Goal: Task Accomplishment & Management: Manage account settings

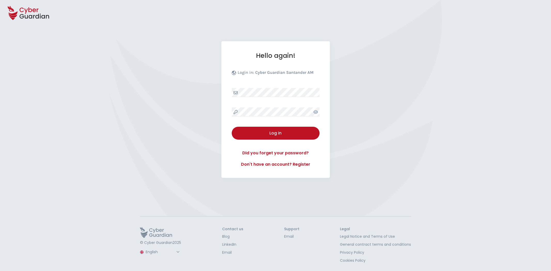
select select "English"
click at [293, 139] on button "Log in" at bounding box center [276, 133] width 88 height 13
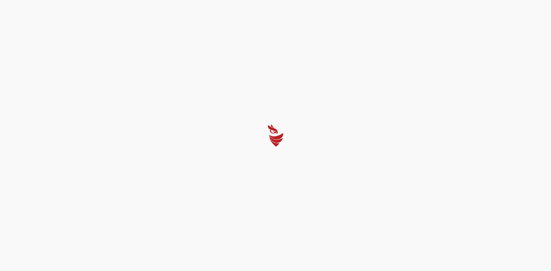
select select "Português (BR)"
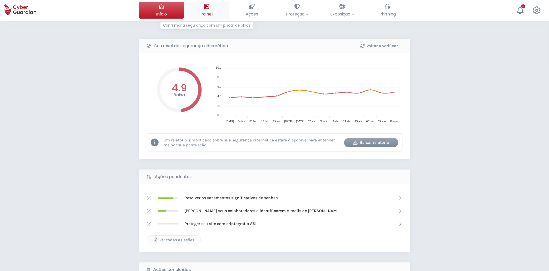
click at [213, 10] on button "Painel Confirmar a segurança com um piscar de olhos" at bounding box center [206, 10] width 45 height 17
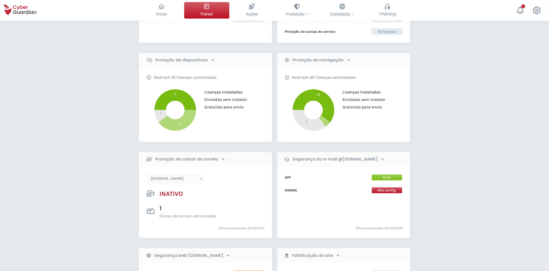
scroll to position [86, 0]
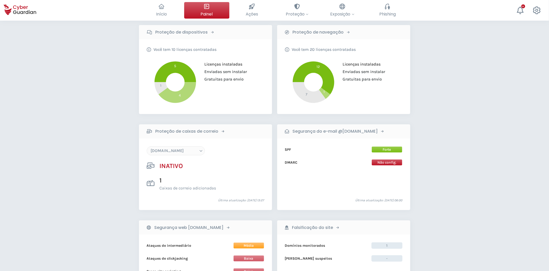
click at [199, 149] on select "floristeriarosas.com arriquitaun.org sub.juanymedio.org juanymedio.org" at bounding box center [176, 151] width 58 height 9
select select "juanymedio.org"
click at [147, 147] on select "floristeriarosas.com arriquitaun.org sub.juanymedio.org juanymedio.org" at bounding box center [176, 151] width 58 height 9
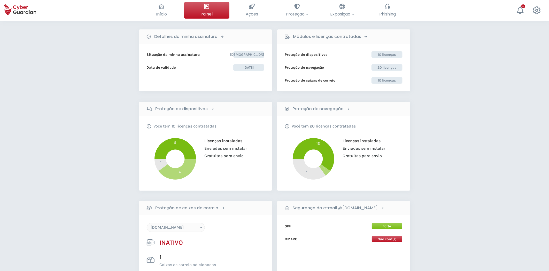
scroll to position [0, 0]
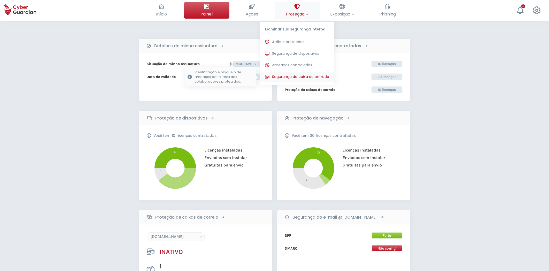
click at [293, 74] on span "Segurança da caixa de entrada" at bounding box center [300, 76] width 57 height 5
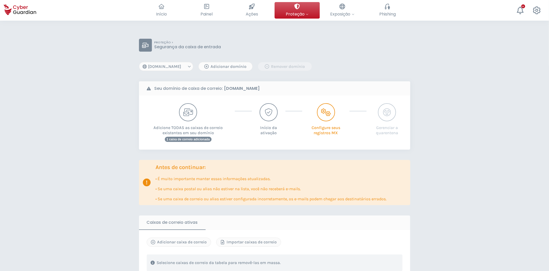
click at [177, 68] on select "[DOMAIN_NAME] [DOMAIN_NAME] [DOMAIN_NAME] [DOMAIN_NAME]" at bounding box center [166, 66] width 54 height 9
select select "[DOMAIN_NAME]"
click at [139, 62] on select "[DOMAIN_NAME] [DOMAIN_NAME] [DOMAIN_NAME] [DOMAIN_NAME]" at bounding box center [166, 66] width 54 height 9
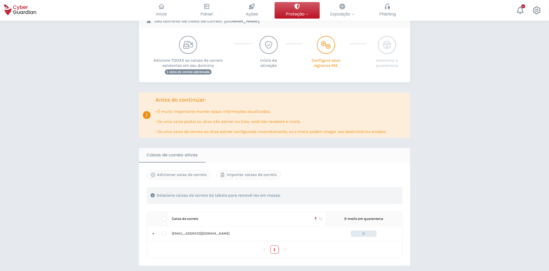
scroll to position [57, 0]
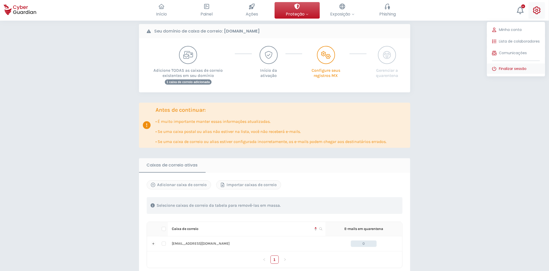
click at [515, 68] on span "Finalizar sessão" at bounding box center [513, 68] width 28 height 5
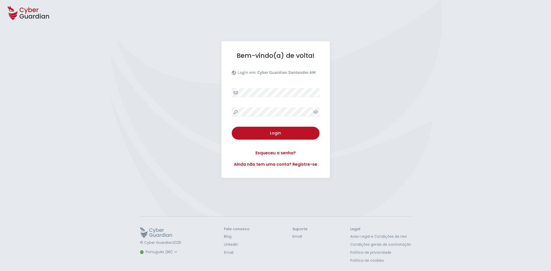
select select "Português (BR)"
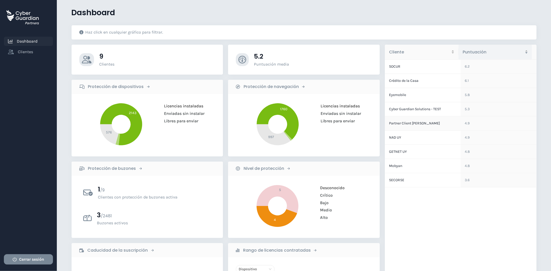
click at [407, 124] on td "Partner Client [PERSON_NAME]" at bounding box center [423, 124] width 76 height 14
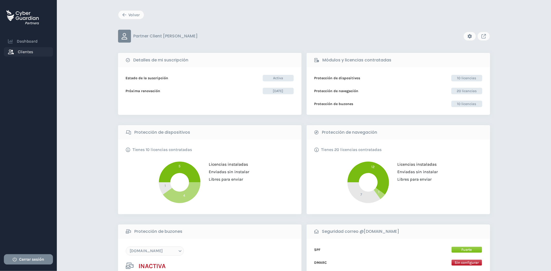
scroll to position [29, 0]
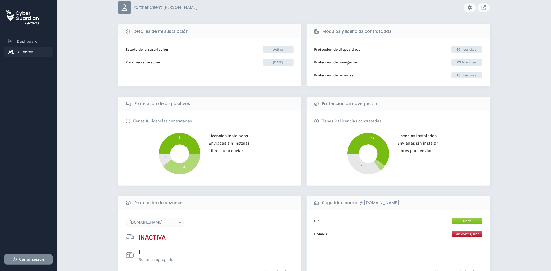
click at [178, 224] on select "floristeriarosas.com arriquitaun.org sub.juanymedio.org juanymedio.org" at bounding box center [155, 222] width 58 height 9
select select "juanymedio.org"
click at [126, 218] on select "floristeriarosas.com arriquitaun.org sub.juanymedio.org juanymedio.org" at bounding box center [155, 222] width 58 height 9
click at [484, 7] on icon "Link to client console" at bounding box center [484, 7] width 4 height 4
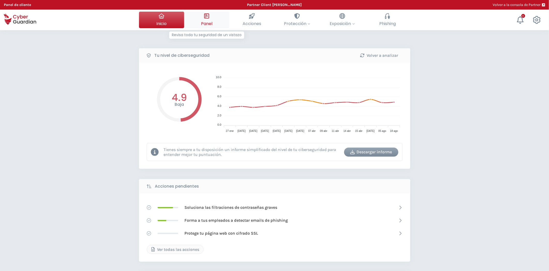
click at [212, 21] on span "Panel" at bounding box center [206, 23] width 11 height 6
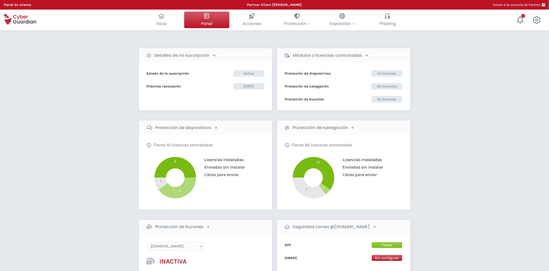
scroll to position [29, 0]
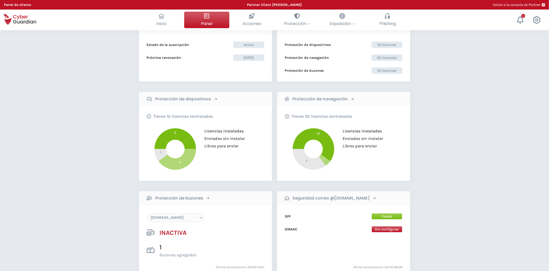
click at [189, 219] on select "[DOMAIN_NAME] [DOMAIN_NAME] [DOMAIN_NAME] [DOMAIN_NAME]" at bounding box center [176, 217] width 58 height 9
select select "[DOMAIN_NAME]"
click at [147, 213] on select "floristeriarosas.com arriquitaun.org sub.juanymedio.org juanymedio.org" at bounding box center [176, 217] width 58 height 9
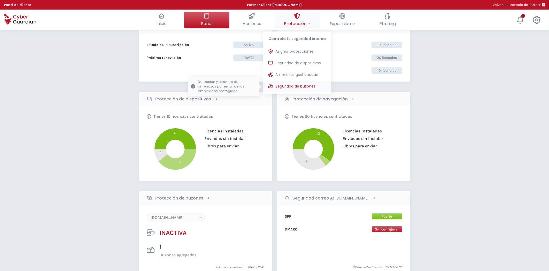
click at [302, 88] on span "Seguridad de buzones" at bounding box center [295, 86] width 40 height 5
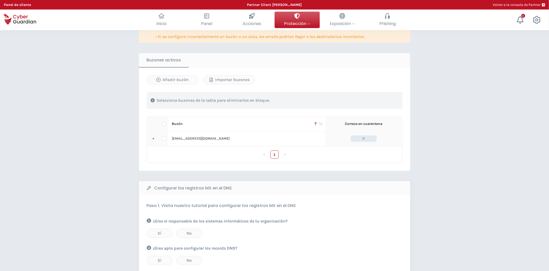
scroll to position [201, 0]
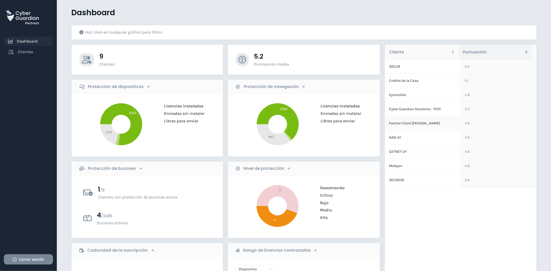
click at [405, 121] on td "Partner Client [PERSON_NAME]" at bounding box center [423, 124] width 76 height 14
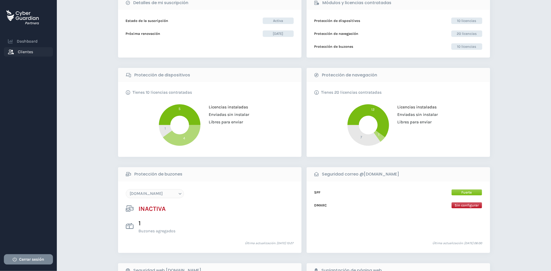
scroll to position [29, 0]
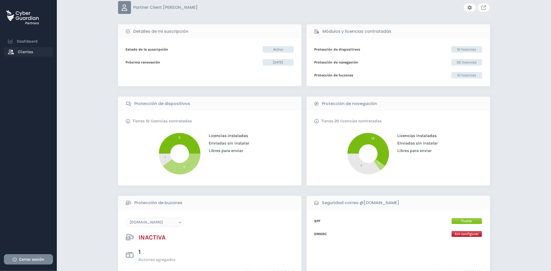
click at [177, 226] on select "[DOMAIN_NAME] [DOMAIN_NAME] [DOMAIN_NAME] [DOMAIN_NAME]" at bounding box center [155, 222] width 58 height 9
select select "[DOMAIN_NAME]"
click at [126, 218] on select "[DOMAIN_NAME] [DOMAIN_NAME] [DOMAIN_NAME] [DOMAIN_NAME]" at bounding box center [155, 222] width 58 height 9
click at [484, 7] on icon "Link to client console" at bounding box center [484, 7] width 4 height 4
click at [24, 261] on span "Cerrar sesión" at bounding box center [31, 260] width 25 height 6
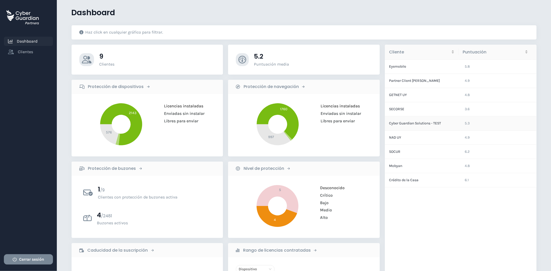
click at [416, 125] on td "Cyber Guardian Solutions - TEST" at bounding box center [423, 124] width 76 height 14
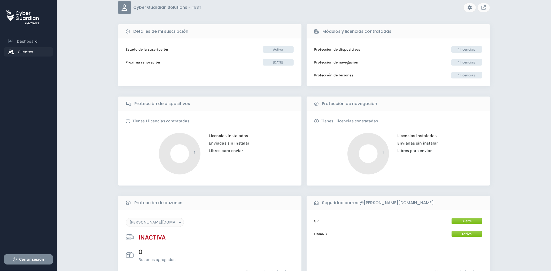
scroll to position [57, 0]
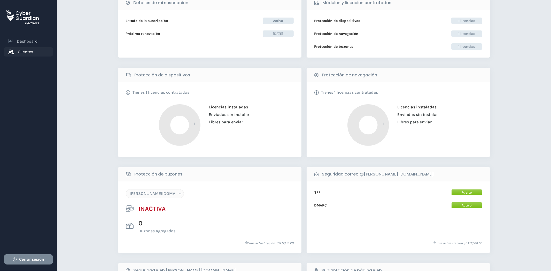
click at [177, 196] on select "sam.cyberguardian.tech" at bounding box center [155, 193] width 58 height 9
click at [177, 195] on select "sam.cyberguardian.tech" at bounding box center [155, 193] width 58 height 9
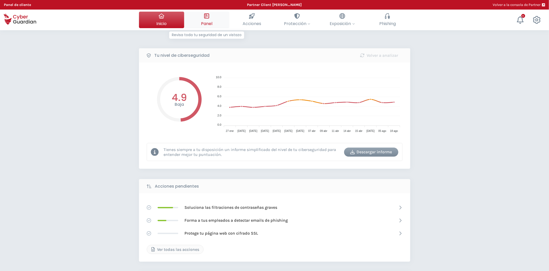
click at [210, 23] on span "Panel" at bounding box center [206, 23] width 11 height 6
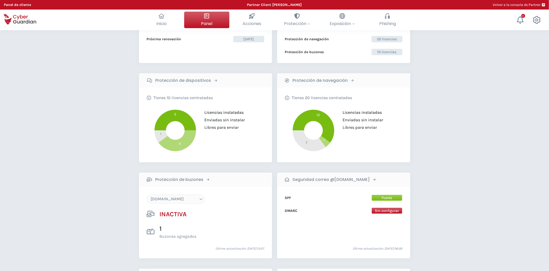
scroll to position [57, 0]
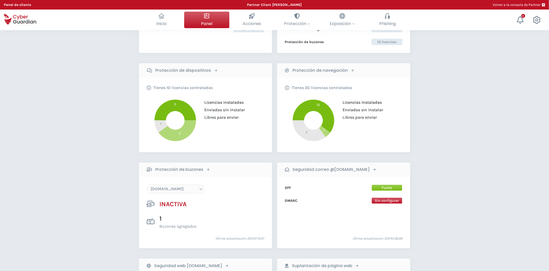
click at [190, 188] on select "[DOMAIN_NAME] [DOMAIN_NAME] [DOMAIN_NAME] [DOMAIN_NAME]" at bounding box center [176, 189] width 58 height 9
select select "[DOMAIN_NAME]"
click at [147, 185] on select "[DOMAIN_NAME] [DOMAIN_NAME] [DOMAIN_NAME] [DOMAIN_NAME]" at bounding box center [176, 189] width 58 height 9
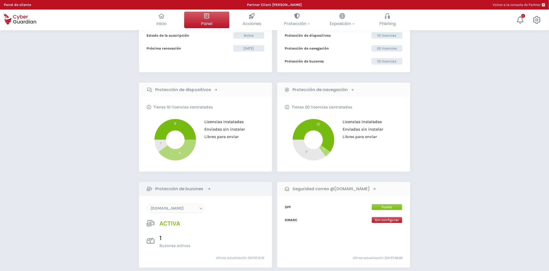
scroll to position [29, 0]
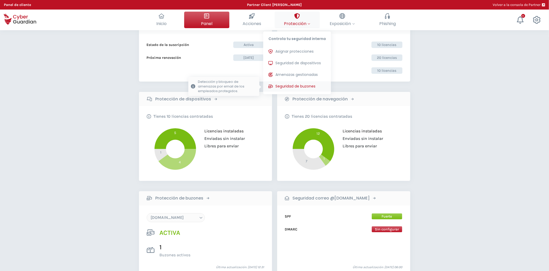
click at [311, 87] on span "Seguridad de buzones" at bounding box center [295, 86] width 40 height 5
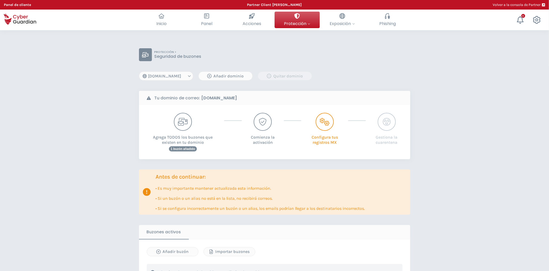
click at [188, 76] on select "floristeriarosas.com arriquitaun.org sub.juanymedio.org juanymedio.org" at bounding box center [166, 76] width 54 height 9
select select "[DOMAIN_NAME]"
click at [139, 72] on select "floristeriarosas.com arriquitaun.org sub.juanymedio.org juanymedio.org" at bounding box center [166, 76] width 54 height 9
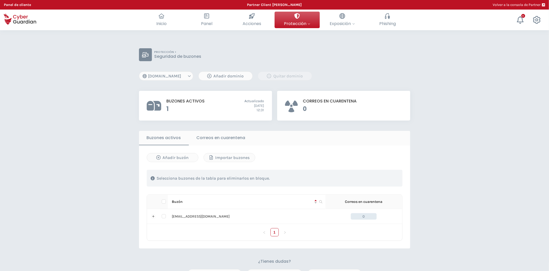
click at [236, 136] on button "Correos en cuarentena" at bounding box center [221, 138] width 64 height 14
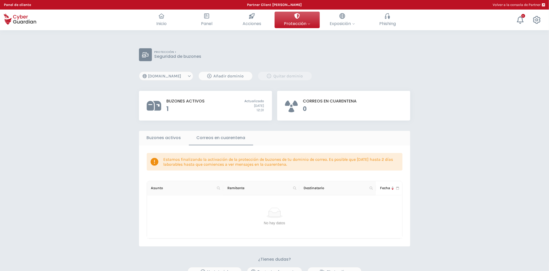
click at [186, 74] on select "floristeriarosas.com arriquitaun.org sub.juanymedio.org juanymedio.org" at bounding box center [166, 76] width 54 height 9
click at [233, 76] on div "Añadir dominio" at bounding box center [226, 76] width 46 height 6
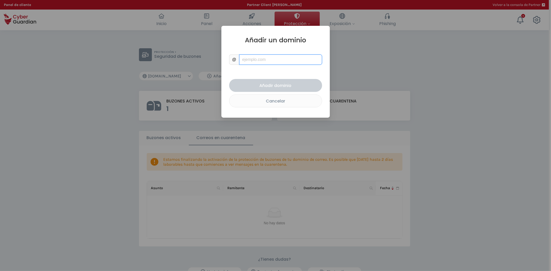
click at [255, 59] on input "text" at bounding box center [280, 60] width 83 height 10
click at [254, 60] on input "text" at bounding box center [280, 60] width 83 height 10
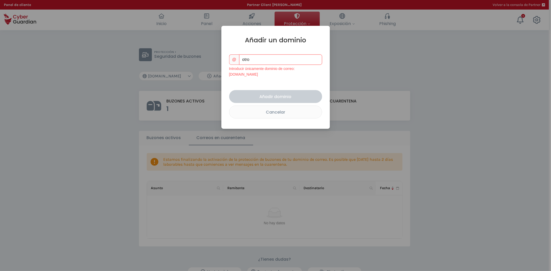
type input "[DOMAIN_NAME]"
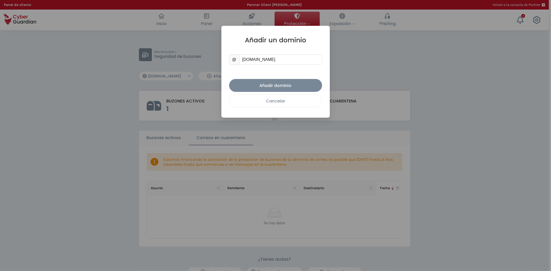
click at [295, 104] on div "Cancelar" at bounding box center [275, 101] width 85 height 6
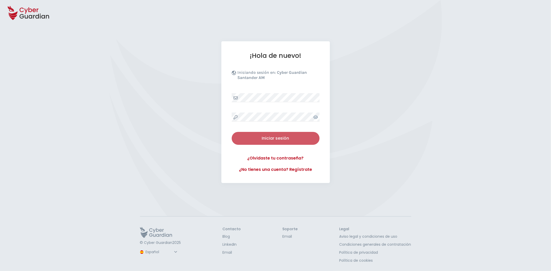
click at [282, 139] on div "Iniciar sesión" at bounding box center [276, 138] width 80 height 6
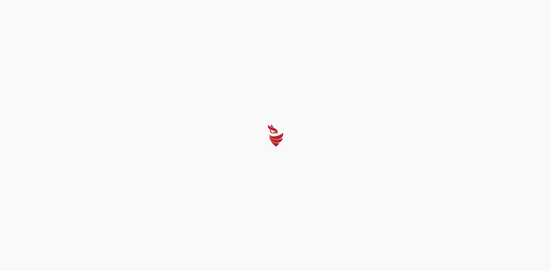
select select "Português (BR)"
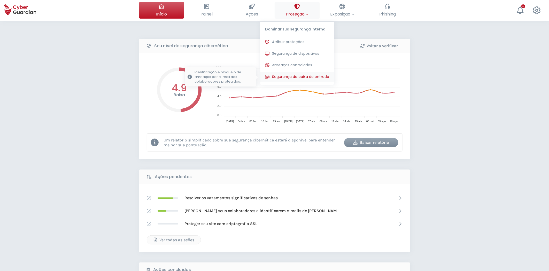
click at [298, 75] on span "Segurança da caixa de entrada" at bounding box center [300, 76] width 57 height 5
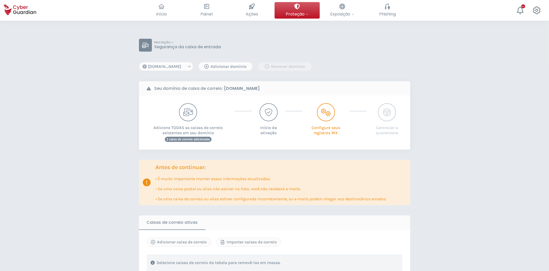
click at [174, 67] on select "[DOMAIN_NAME] [DOMAIN_NAME] [DOMAIN_NAME] [DOMAIN_NAME]" at bounding box center [166, 66] width 54 height 9
click at [228, 65] on div "Adicionar domínio" at bounding box center [226, 67] width 46 height 6
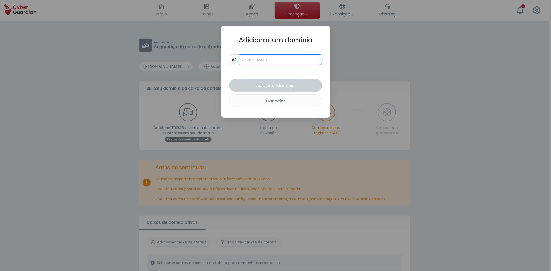
click at [256, 59] on input "text" at bounding box center [280, 60] width 83 height 10
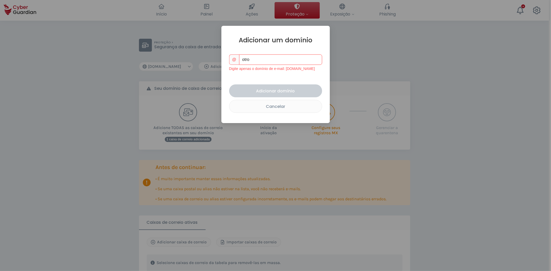
type input "[DOMAIN_NAME]"
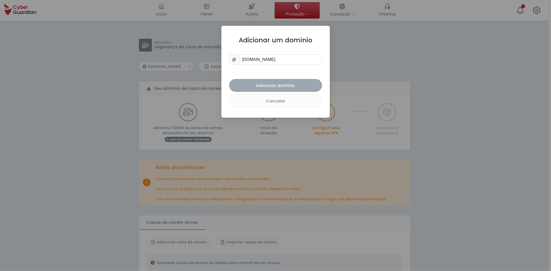
click at [282, 84] on div "Adicionar domínio" at bounding box center [275, 85] width 85 height 6
select select "[DOMAIN_NAME]"
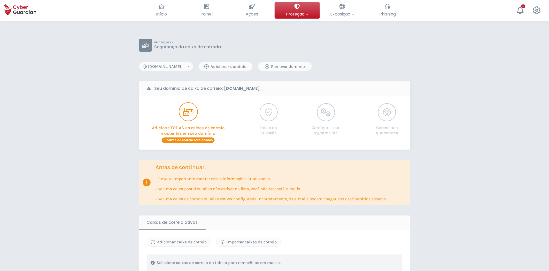
click at [193, 118] on div "button" at bounding box center [188, 112] width 10 height 18
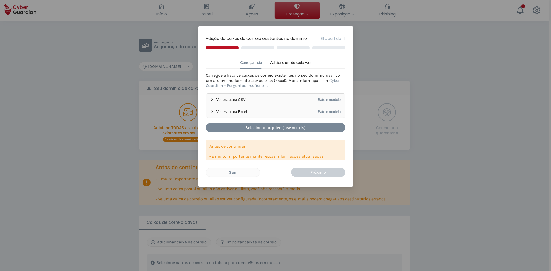
click at [188, 122] on div "Adição de caixas de correio existentes no domínio Etapa 1 de 4 Carregar lista A…" at bounding box center [275, 135] width 551 height 271
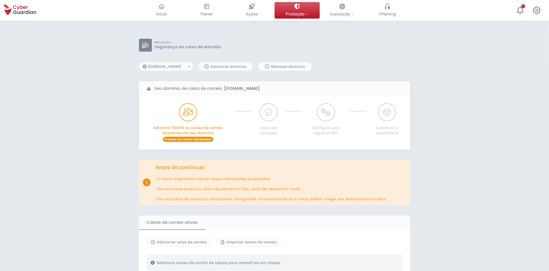
click at [188, 122] on p "Adicione TODAS as caixas de correio existentes em seu domínio" at bounding box center [188, 128] width 83 height 14
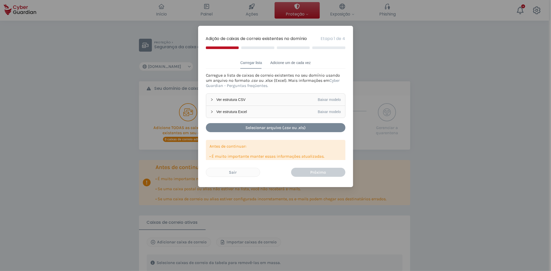
click at [292, 62] on div "Adicione um de cada vez" at bounding box center [290, 63] width 40 height 6
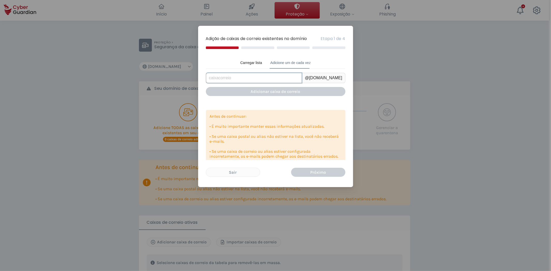
click at [270, 76] on input "text" at bounding box center [254, 78] width 96 height 10
type input "user1"
click at [283, 92] on div "Adicionar caixa de correio" at bounding box center [276, 91] width 132 height 6
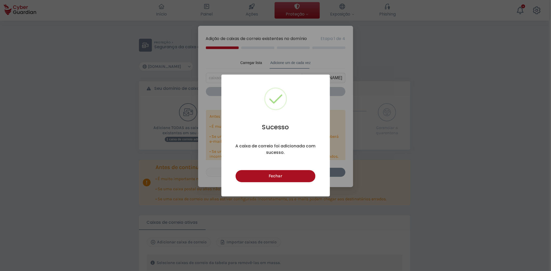
click at [279, 177] on button "Fechar" at bounding box center [276, 176] width 80 height 12
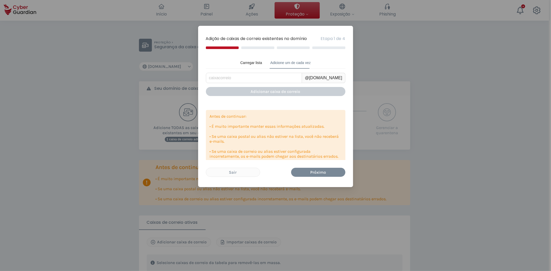
click at [282, 202] on div "Adição de caixas de correio existentes no domínio Etapa 1 de 4 Carregar lista A…" at bounding box center [275, 135] width 551 height 271
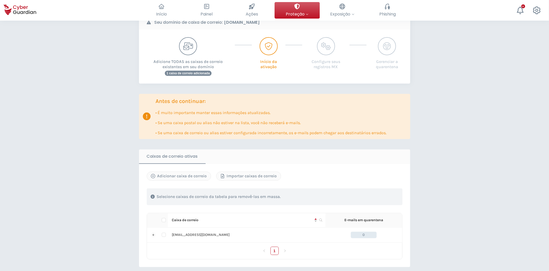
scroll to position [57, 0]
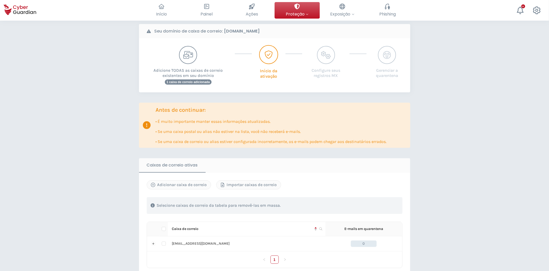
click at [265, 64] on p "Início da ativação" at bounding box center [268, 71] width 25 height 15
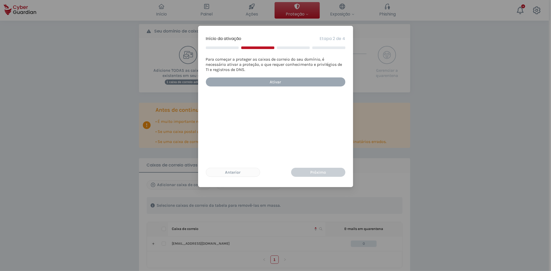
click at [277, 82] on div "Ativar" at bounding box center [276, 82] width 132 height 6
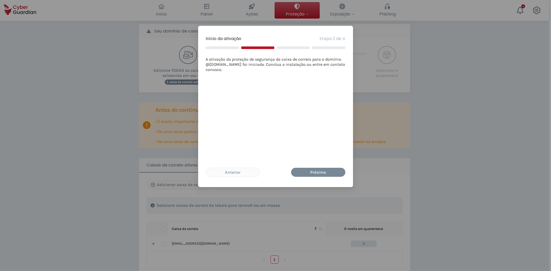
click at [295, 214] on div "Início da ativação Etapa 2 de 4 A ativação da proteção de segurança da caixa de…" at bounding box center [275, 135] width 551 height 271
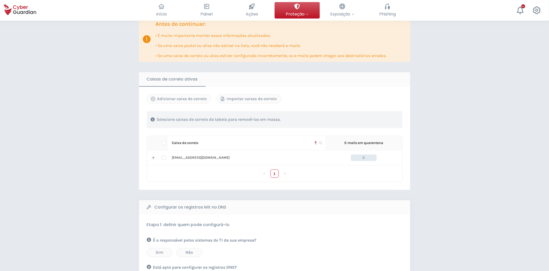
scroll to position [172, 0]
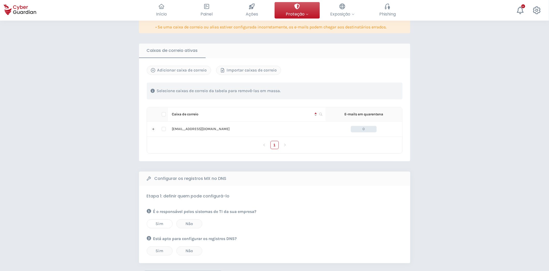
click at [164, 223] on div "Sim" at bounding box center [160, 224] width 18 height 6
click at [161, 254] on div "Sim" at bounding box center [160, 251] width 18 height 6
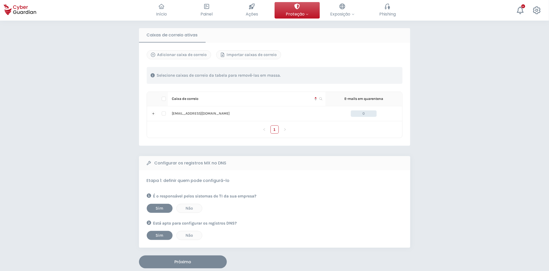
scroll to position [201, 0]
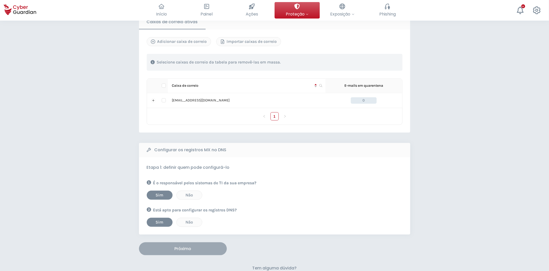
click at [202, 247] on div "Próximo" at bounding box center [183, 249] width 80 height 6
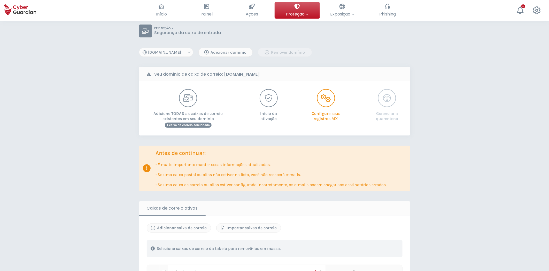
scroll to position [0, 0]
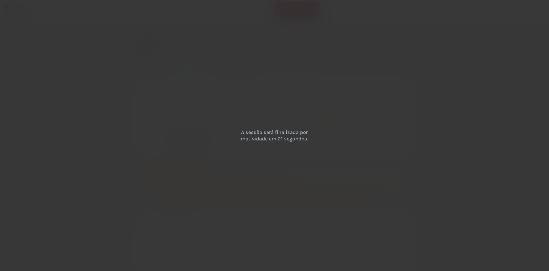
click at [254, 99] on div "Adicione TODAS as caixas de correio existentes em seu domínio 1 caixa de correi…" at bounding box center [274, 123] width 271 height 54
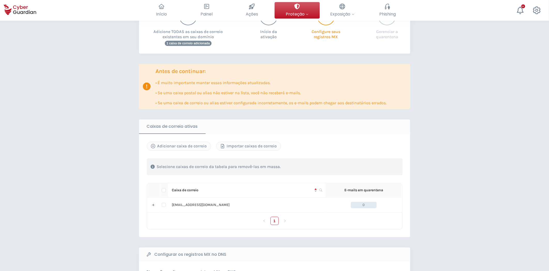
scroll to position [86, 0]
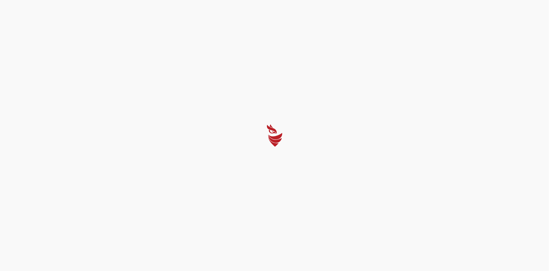
select select "[DOMAIN_NAME]"
select select "Português (BR)"
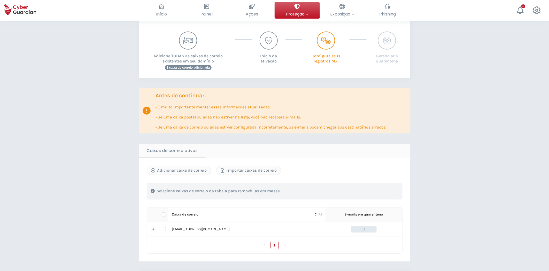
scroll to position [86, 0]
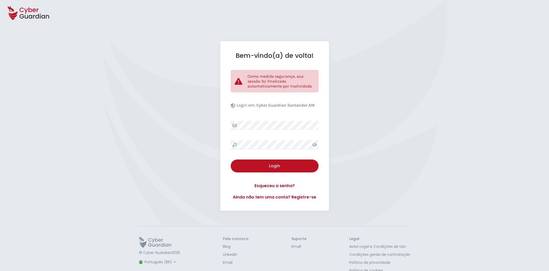
select select "Português (BR)"
click at [282, 169] on div "Login" at bounding box center [275, 166] width 80 height 6
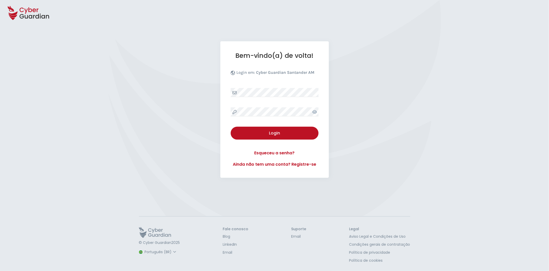
select select "Português (BR)"
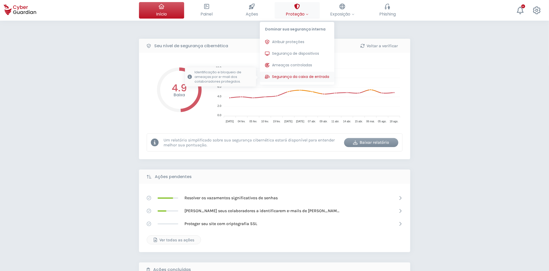
click at [298, 76] on span "Segurança da caixa de entrada" at bounding box center [300, 76] width 57 height 5
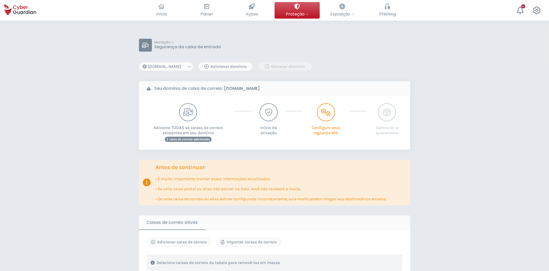
click at [177, 66] on select "[DOMAIN_NAME] [DOMAIN_NAME] [DOMAIN_NAME] [DOMAIN_NAME] [DOMAIN_NAME]" at bounding box center [166, 66] width 54 height 9
select select "[DOMAIN_NAME]"
click at [139, 62] on select "[DOMAIN_NAME] [DOMAIN_NAME] [DOMAIN_NAME] [DOMAIN_NAME] [DOMAIN_NAME]" at bounding box center [166, 66] width 54 height 9
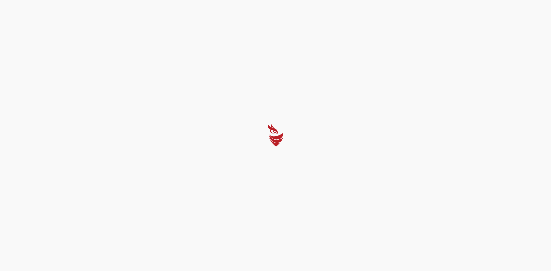
select select "[DOMAIN_NAME]"
select select "Português (BR)"
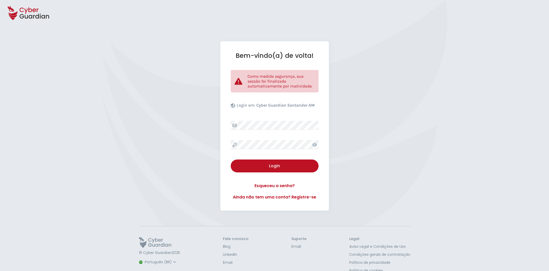
select select "Português (BR)"
click at [281, 164] on div "Login" at bounding box center [275, 166] width 80 height 6
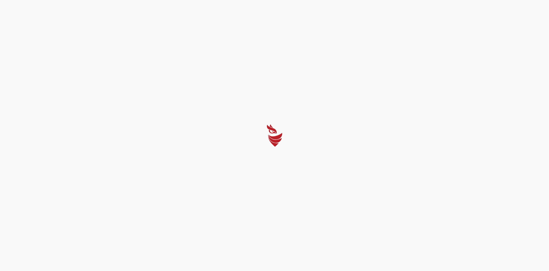
select select "Português (BR)"
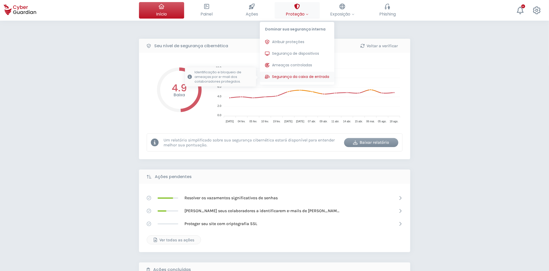
click at [295, 77] on span "Segurança da caixa de entrada" at bounding box center [300, 76] width 57 height 5
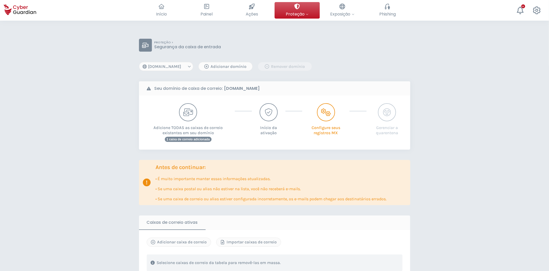
click at [181, 68] on select "[DOMAIN_NAME] [DOMAIN_NAME] [DOMAIN_NAME] [DOMAIN_NAME] [DOMAIN_NAME]" at bounding box center [166, 66] width 54 height 9
select select "[DOMAIN_NAME]"
click at [139, 62] on select "[DOMAIN_NAME] [DOMAIN_NAME] [DOMAIN_NAME] [DOMAIN_NAME] [DOMAIN_NAME]" at bounding box center [166, 66] width 54 height 9
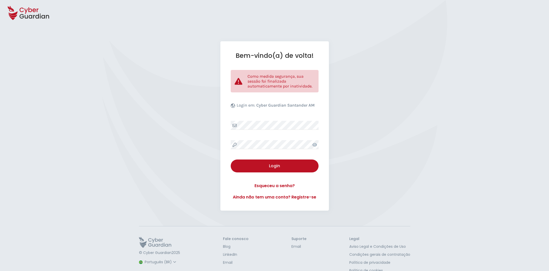
select select "Português (BR)"
